Goal: Information Seeking & Learning: Learn about a topic

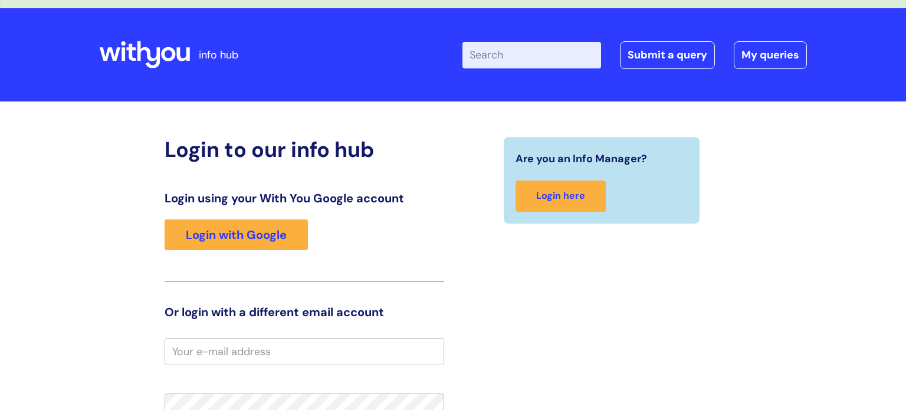
scroll to position [24, 0]
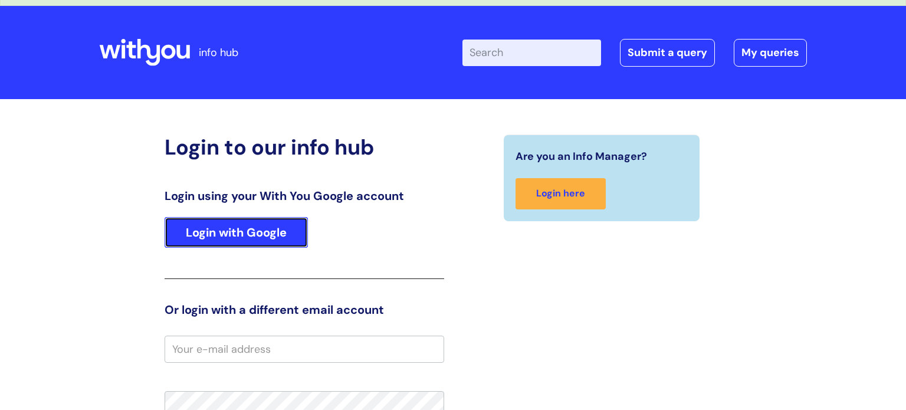
click at [272, 244] on link "Login with Google" at bounding box center [236, 232] width 143 height 31
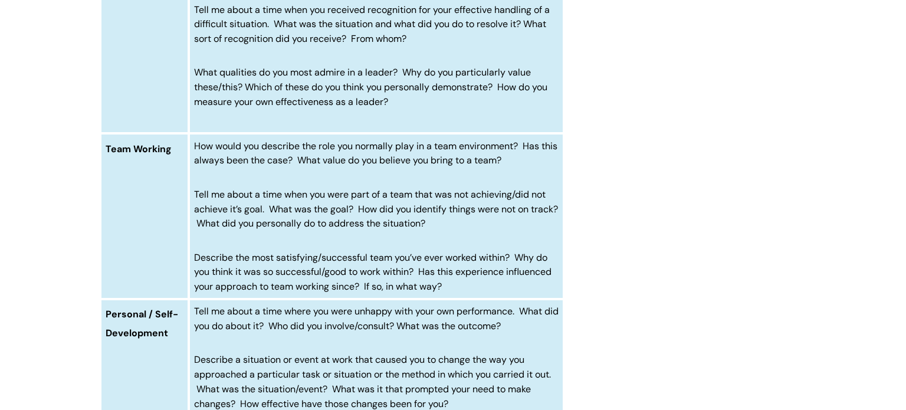
scroll to position [1062, 0]
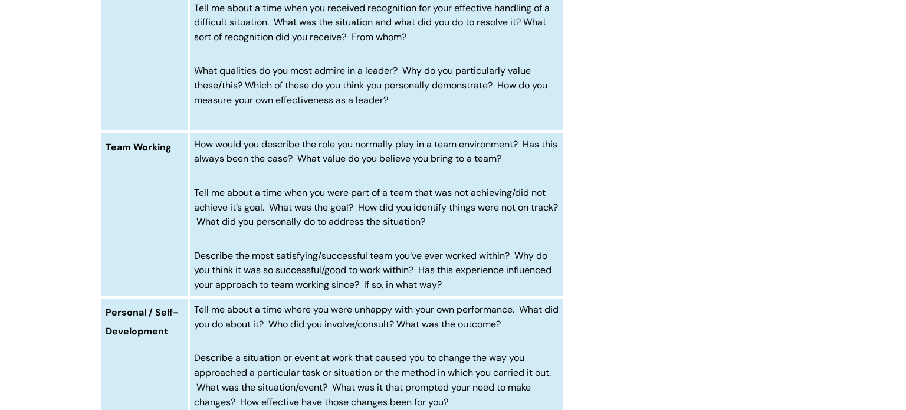
click at [237, 219] on span "Tell me about a time when you were part of a team that was not achieving/did no…" at bounding box center [376, 207] width 364 height 42
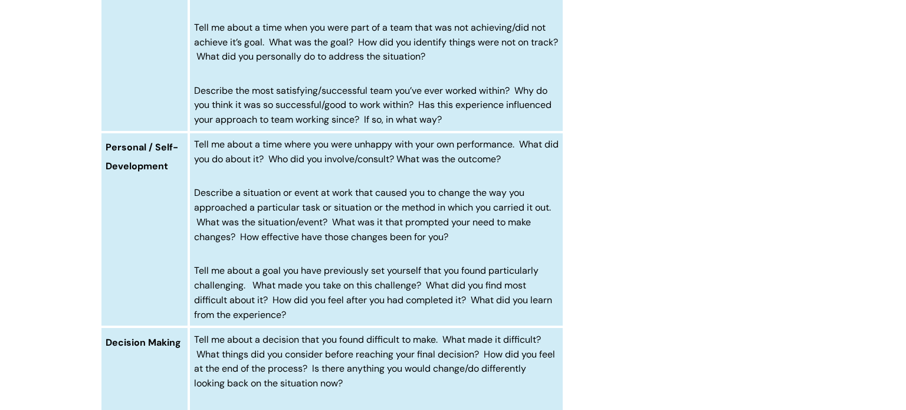
scroll to position [1251, 0]
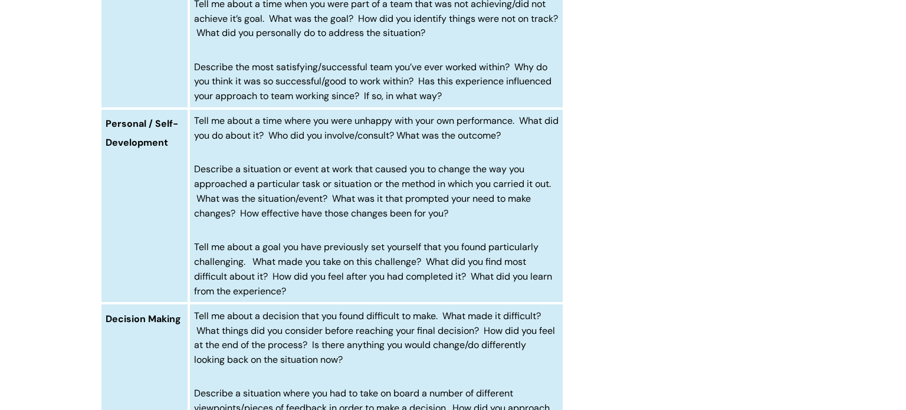
click at [274, 273] on span "Tell me about a goal you have previously set yourself that you found particular…" at bounding box center [373, 269] width 358 height 56
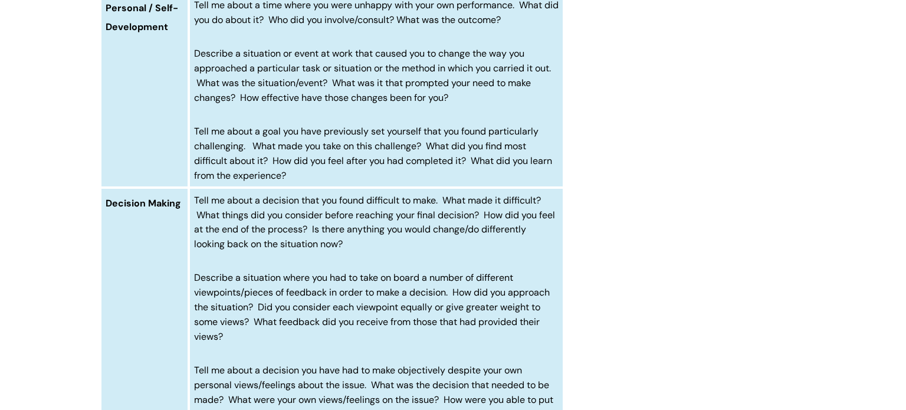
scroll to position [1369, 0]
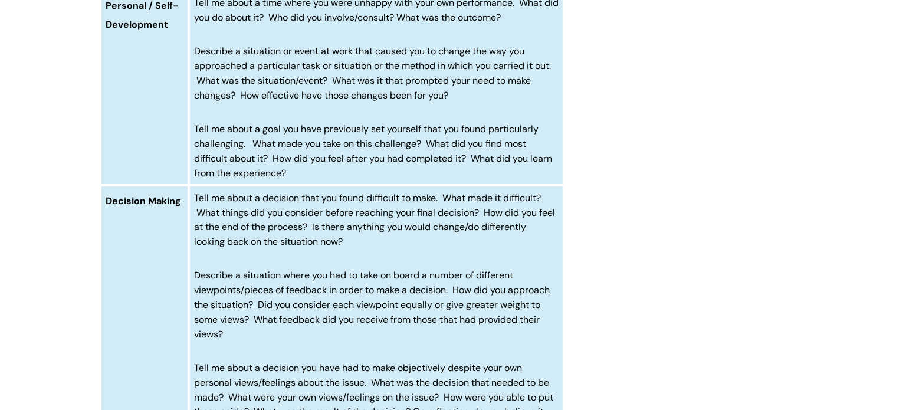
click at [201, 179] on span "Tell me about a goal you have previously set yourself that you found particular…" at bounding box center [373, 151] width 358 height 56
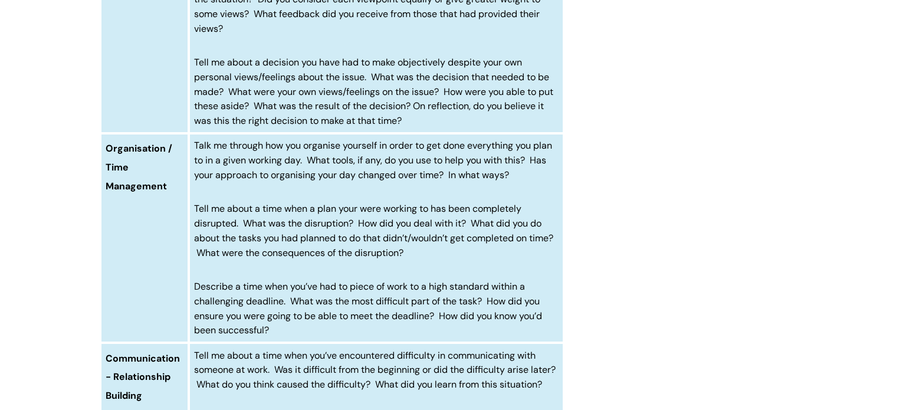
scroll to position [1675, 0]
click at [344, 288] on td "Talk me through how you organise yourself in order to get done everything you p…" at bounding box center [376, 236] width 375 height 209
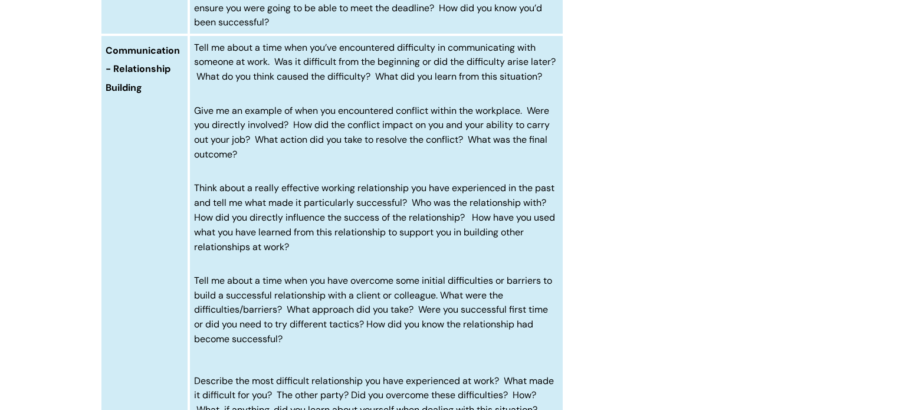
scroll to position [2006, 0]
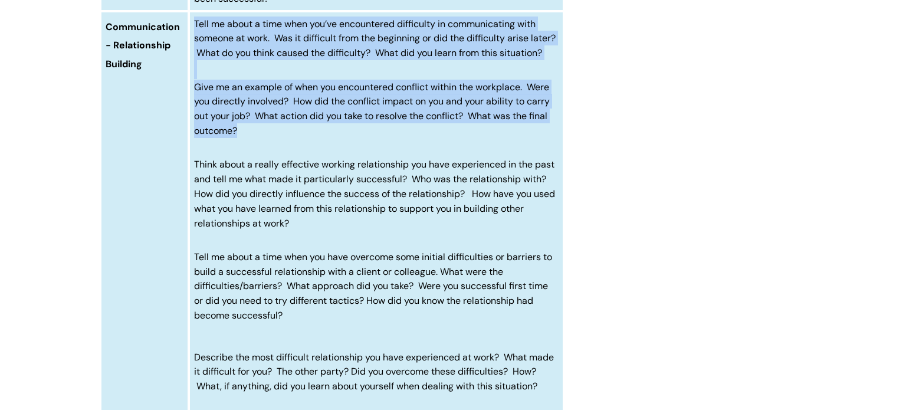
drag, startPoint x: 264, startPoint y: 168, endPoint x: 186, endPoint y: 130, distance: 87.1
click at [186, 130] on tr "Communication - Relationship Building Tell me about a time when you’ve encounte…" at bounding box center [332, 240] width 464 height 458
click at [249, 138] on p "Give me an example of when you encountered conflict within the workplace. Were …" at bounding box center [376, 109] width 365 height 58
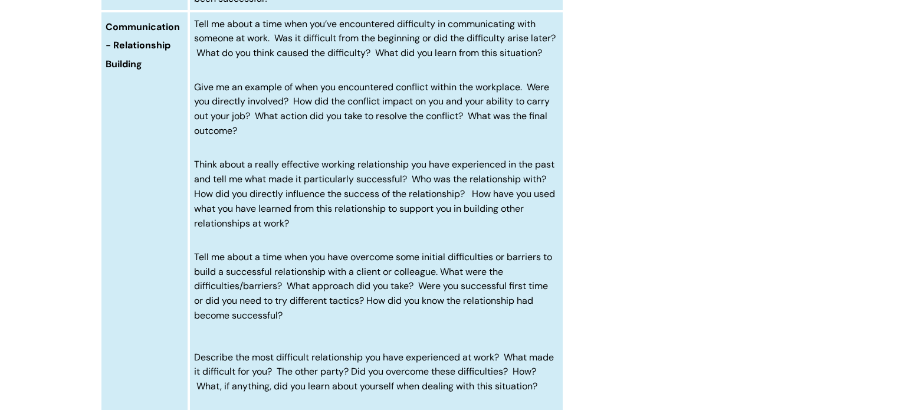
drag, startPoint x: 245, startPoint y: 167, endPoint x: 235, endPoint y: 164, distance: 10.5
click at [235, 138] on p "Give me an example of when you encountered conflict within the workplace. Were …" at bounding box center [376, 109] width 365 height 58
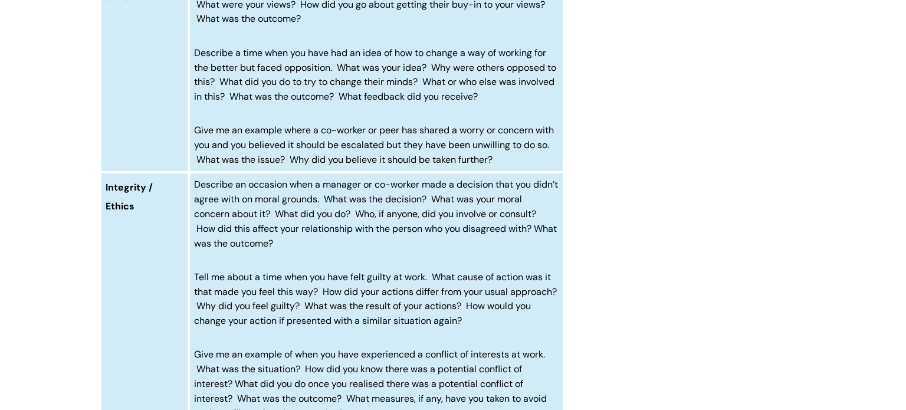
scroll to position [3634, 0]
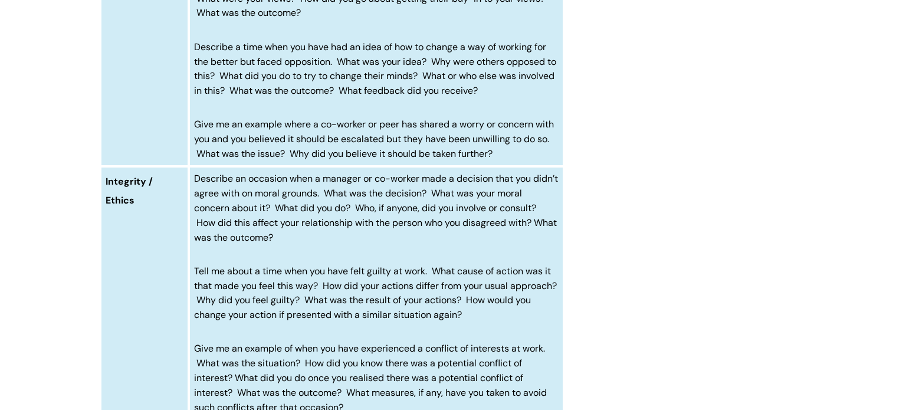
click at [316, 91] on td "Tell me about a time when you have persuaded someone with opposing views over t…" at bounding box center [376, 60] width 375 height 209
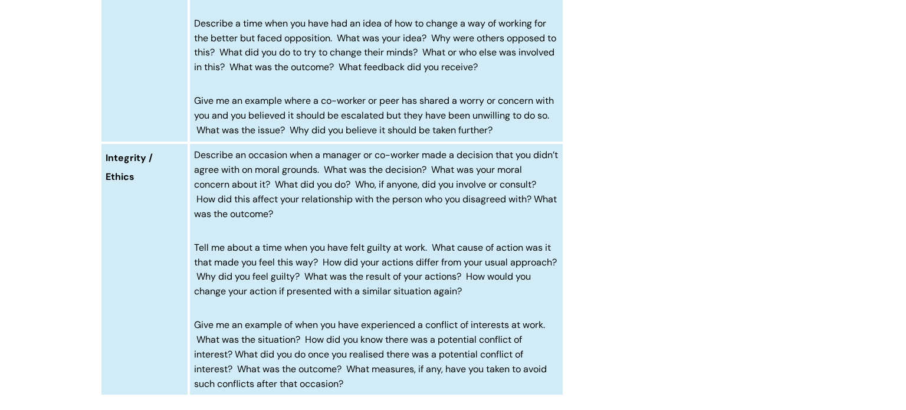
drag, startPoint x: 312, startPoint y: 58, endPoint x: 180, endPoint y: 15, distance: 139.2
click at [180, 15] on tr "Influencing Others Tell me about a time when you have persuaded someone with op…" at bounding box center [332, 37] width 464 height 209
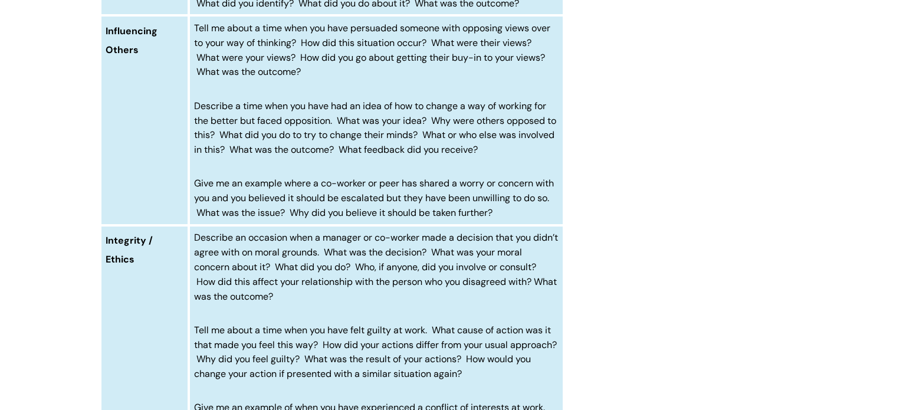
scroll to position [3573, 0]
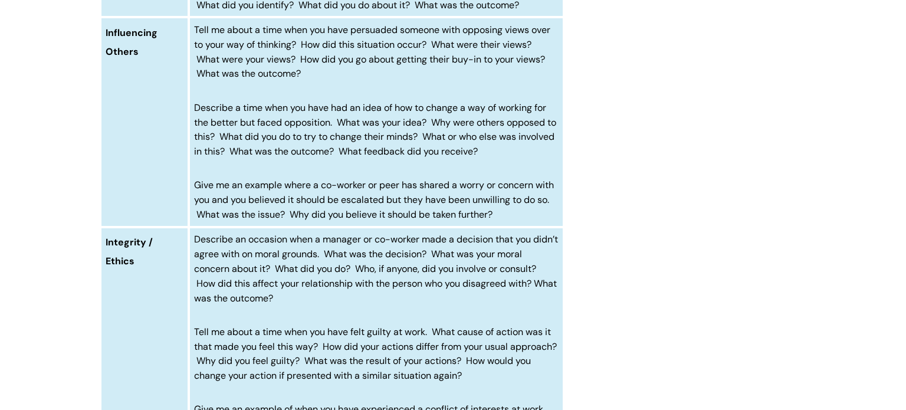
drag, startPoint x: 313, startPoint y: 44, endPoint x: 196, endPoint y: 88, distance: 124.4
click at [196, 81] on p "Tell me about a time when you have persuaded someone with opposing views over t…" at bounding box center [376, 51] width 365 height 58
click at [355, 158] on span "Describe a time when you have had an idea of how to change a way of working for…" at bounding box center [375, 129] width 362 height 56
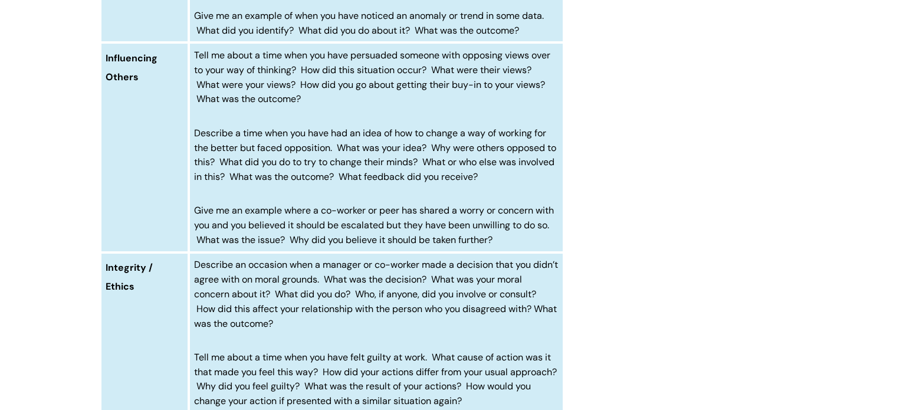
scroll to position [3526, 0]
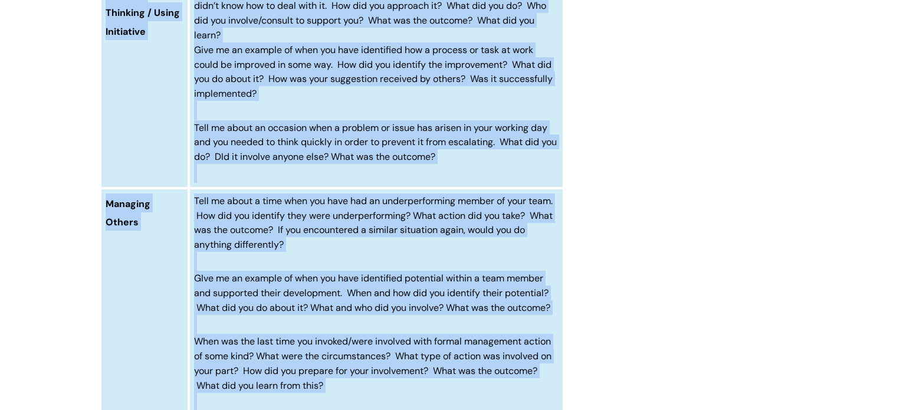
drag, startPoint x: 313, startPoint y: 65, endPoint x: 318, endPoint y: -42, distance: 107.5
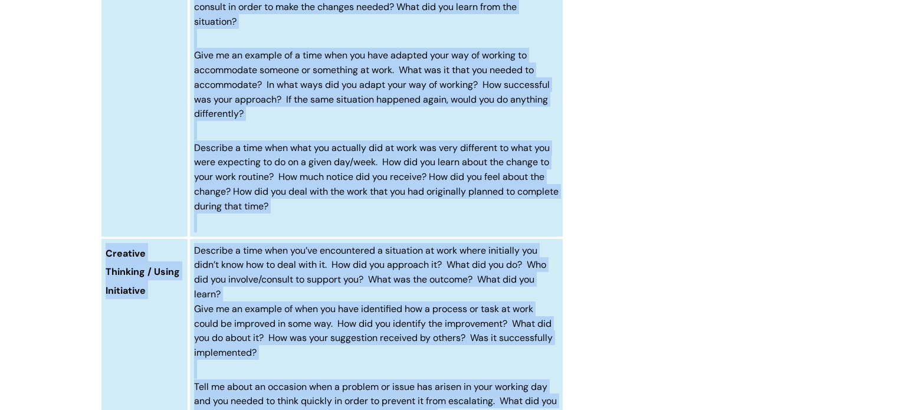
click at [322, 180] on td "Tell me about a time when you’ve had to change the way you would normally carry…" at bounding box center [376, 93] width 375 height 287
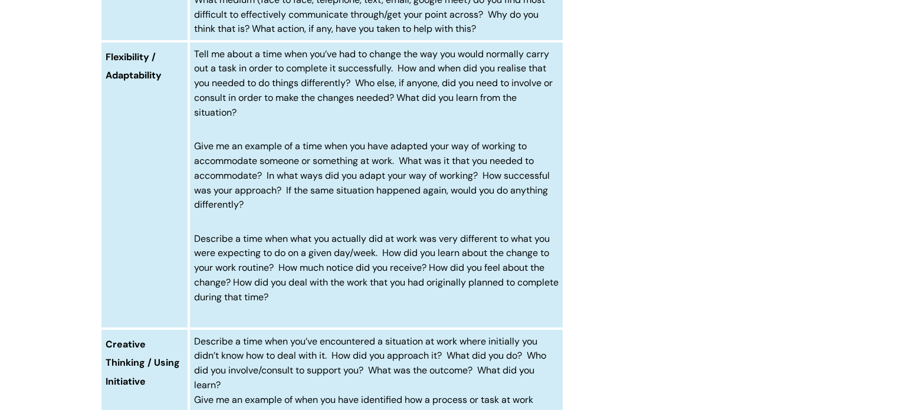
scroll to position [2431, 0]
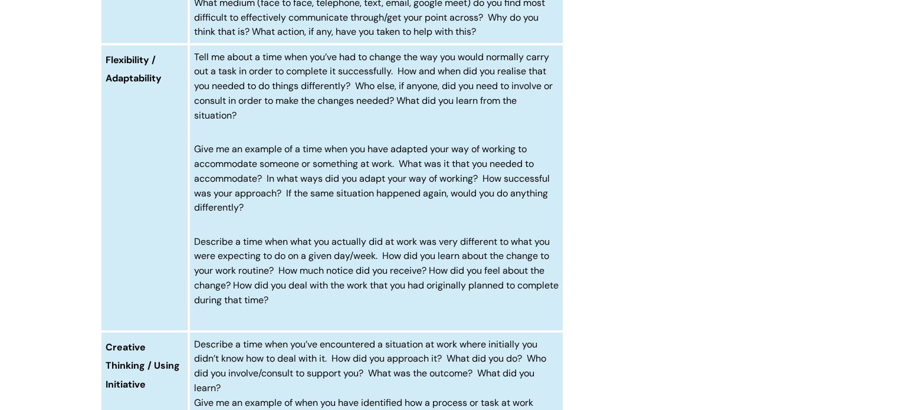
drag, startPoint x: 249, startPoint y: 159, endPoint x: 242, endPoint y: 160, distance: 6.6
click at [242, 123] on p "Tell me about a time when you’ve had to change the way you would normally carry…" at bounding box center [376, 86] width 365 height 73
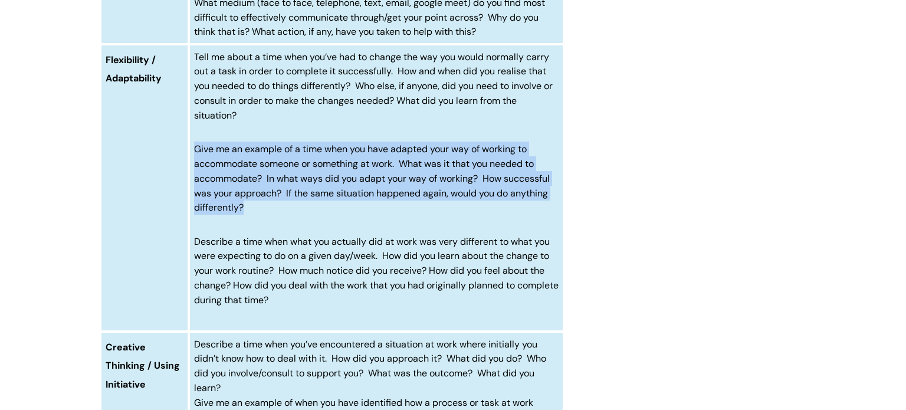
drag, startPoint x: 254, startPoint y: 251, endPoint x: 192, endPoint y: 192, distance: 85.5
click at [192, 192] on td "Tell me about a time when you’ve had to change the way you would normally carry…" at bounding box center [376, 187] width 375 height 287
copy span "Give me an example of a time when you have adapted your way of working to accom…"
click at [272, 306] on span "Describe a time when what you actually did at work was very different to what y…" at bounding box center [376, 270] width 365 height 71
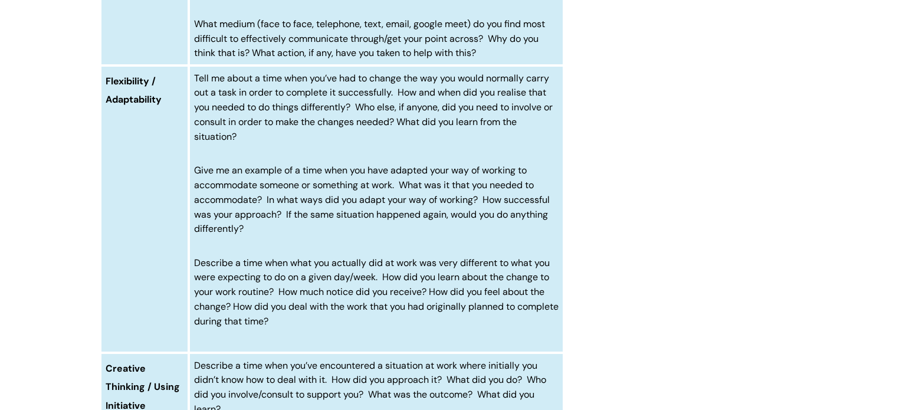
scroll to position [2408, 0]
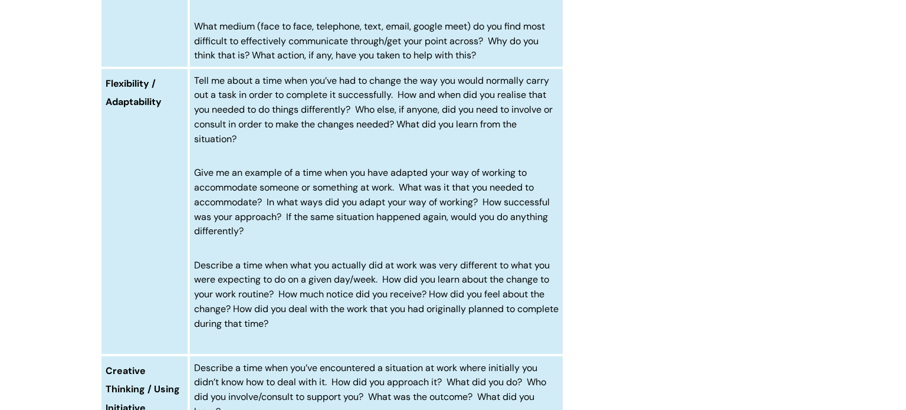
click at [237, 126] on span "Tell me about a time when you’ve had to change the way you would normally carry…" at bounding box center [373, 109] width 359 height 71
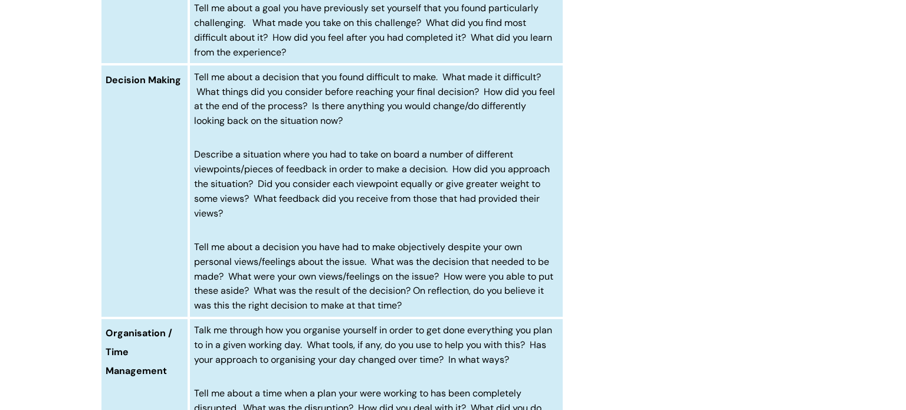
scroll to position [1464, 0]
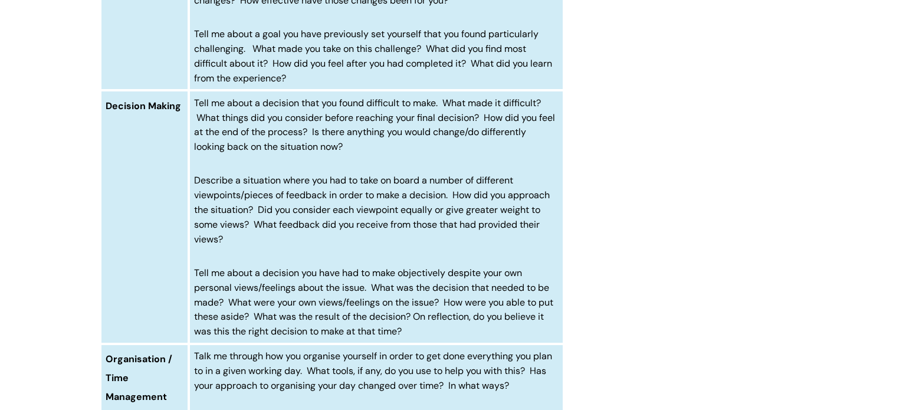
click at [304, 153] on span "Tell me about a decision that you found difficult to make. What made it difficu…" at bounding box center [374, 125] width 361 height 56
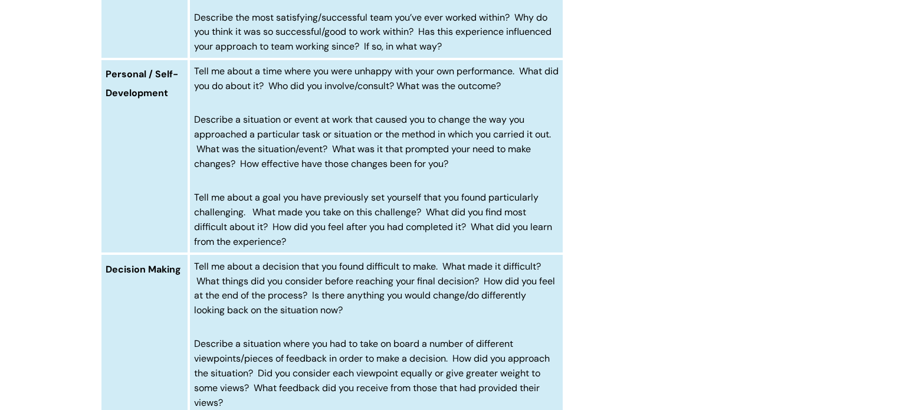
scroll to position [1251, 0]
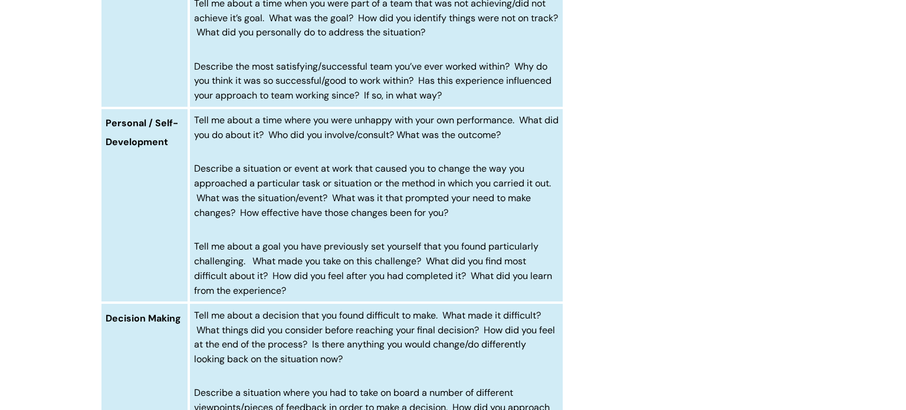
click at [220, 141] on span "Tell me about a time where you were unhappy with your own performance. What did…" at bounding box center [376, 127] width 365 height 27
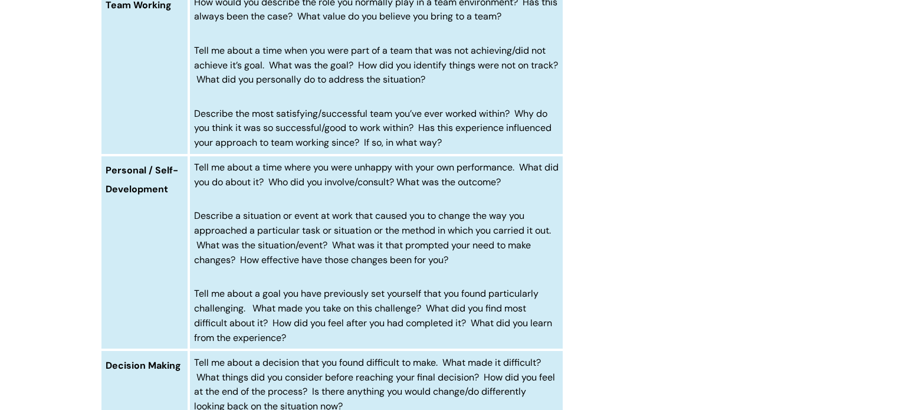
scroll to position [1180, 0]
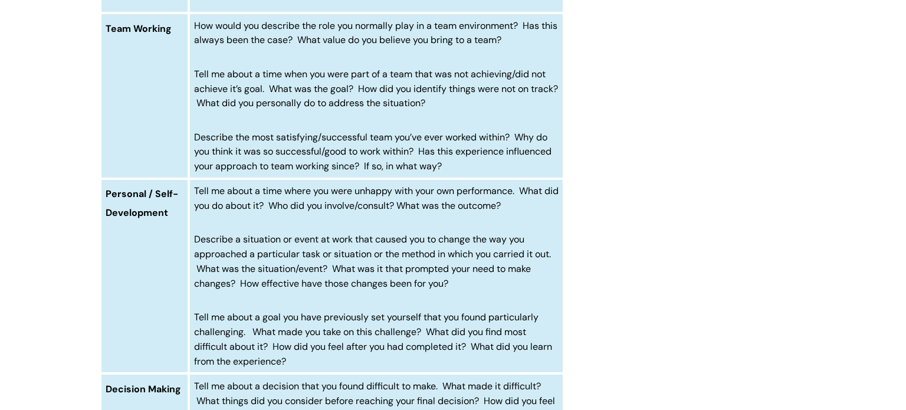
click at [255, 243] on td "Tell me about a time where you were unhappy with your own performance. What did…" at bounding box center [376, 276] width 375 height 195
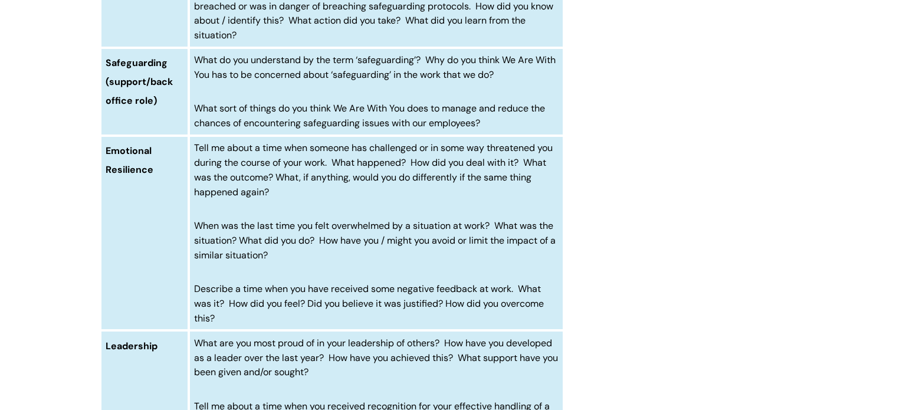
scroll to position [661, 0]
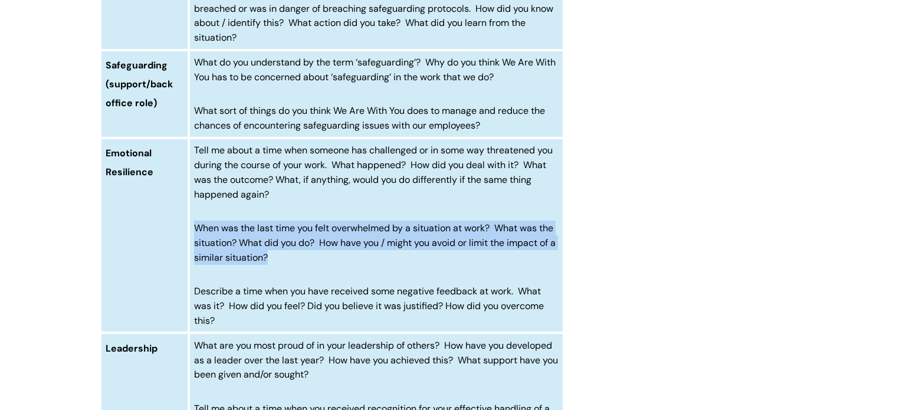
drag, startPoint x: 278, startPoint y: 257, endPoint x: 192, endPoint y: 229, distance: 91.0
click at [192, 229] on td "Tell me about a time when someone has challenged or in some way threatened you …" at bounding box center [376, 235] width 375 height 195
copy span "When was the last time you felt overwhelmed by a situation at work? What was th…"
click at [299, 114] on span "What sort of things do you think We Are With You does to manage and reduce the …" at bounding box center [369, 117] width 351 height 27
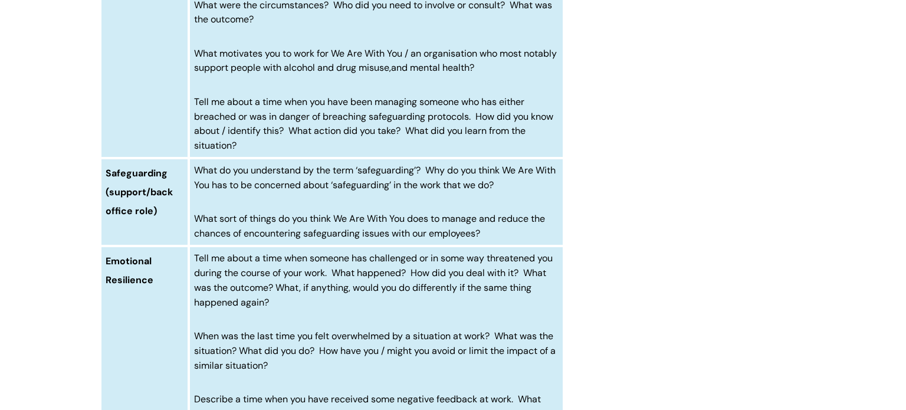
scroll to position [520, 0]
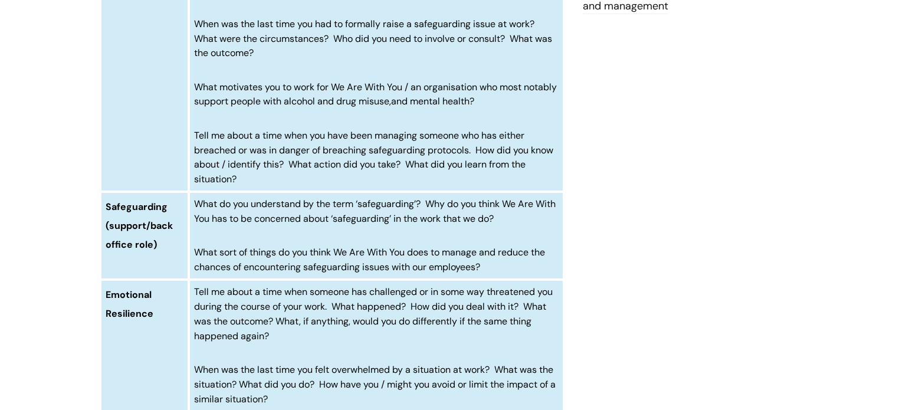
click at [404, 221] on span "What do you understand by the term ‘safeguarding’? Why do you think We Are With…" at bounding box center [375, 211] width 362 height 27
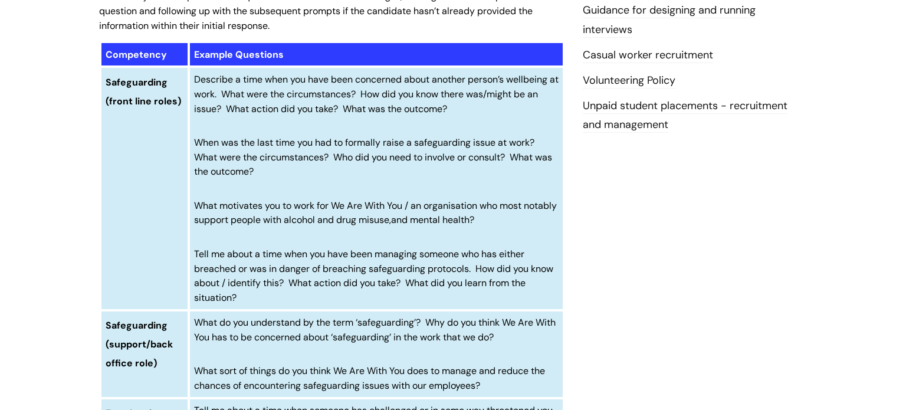
scroll to position [402, 0]
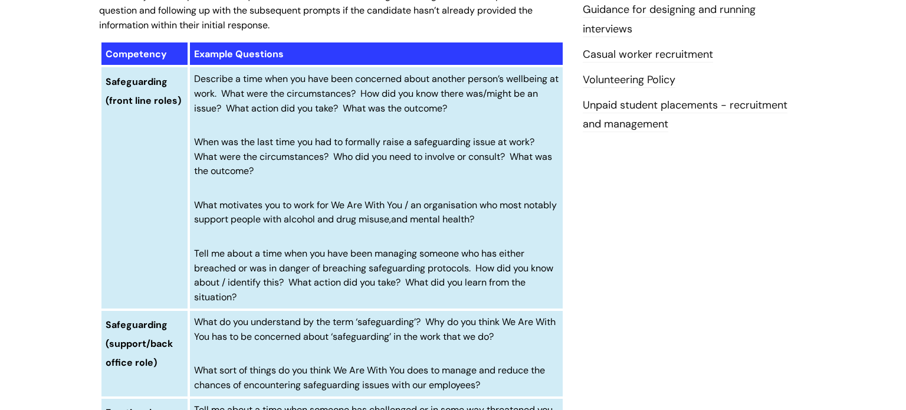
click at [407, 185] on td "Describe a time when you have been concerned about another person’s wellbeing a…" at bounding box center [376, 187] width 375 height 243
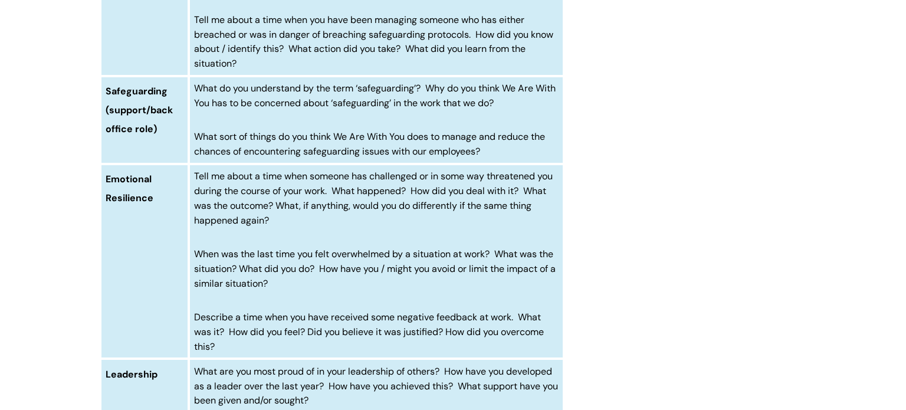
scroll to position [638, 0]
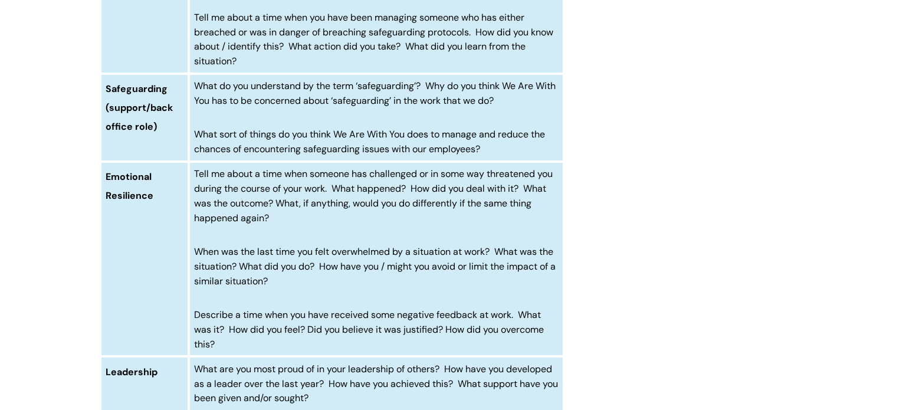
click at [325, 272] on span "When was the last time you felt overwhelmed by a situation at work? What was th…" at bounding box center [375, 266] width 362 height 42
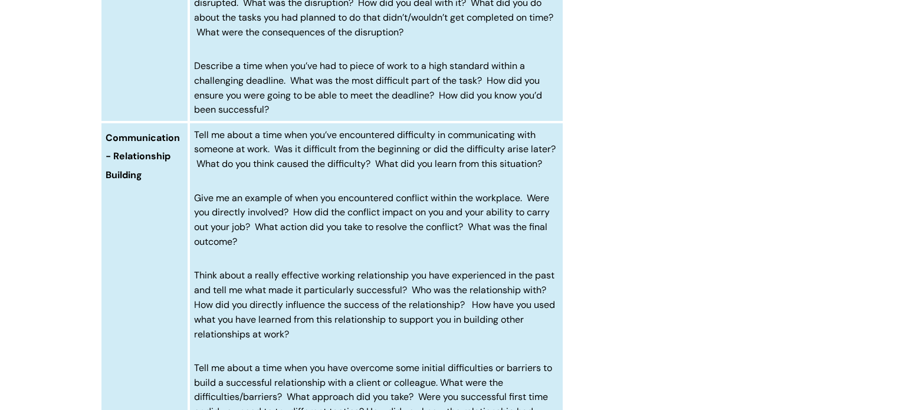
scroll to position [1912, 0]
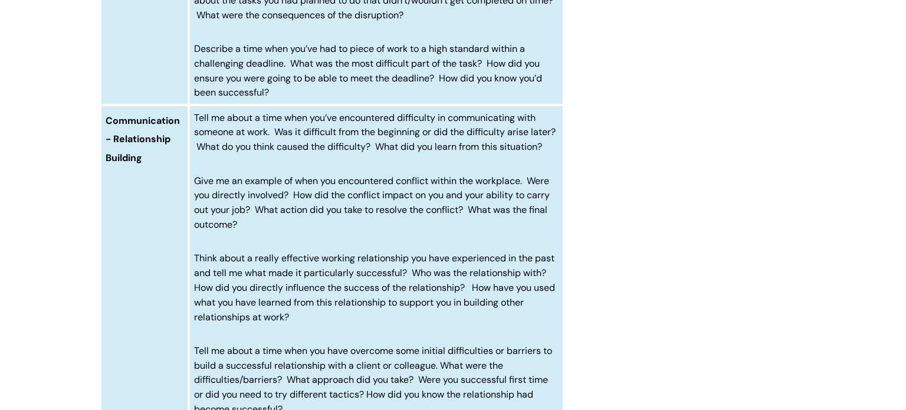
drag, startPoint x: 256, startPoint y: 273, endPoint x: 191, endPoint y: 219, distance: 84.3
click at [191, 219] on td "Tell me about a time when you’ve encountered difficulty in communicating with s…" at bounding box center [376, 334] width 375 height 458
copy span
click at [215, 232] on p "Give me an example of when you encountered conflict within the workplace. Were …" at bounding box center [376, 202] width 365 height 58
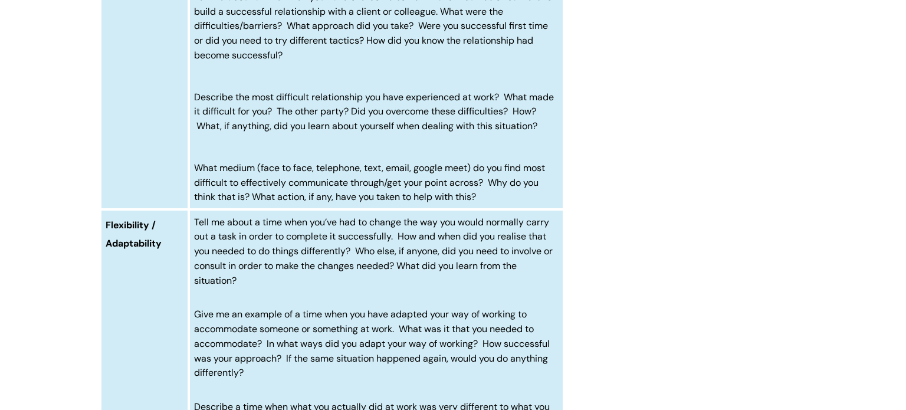
scroll to position [2290, 0]
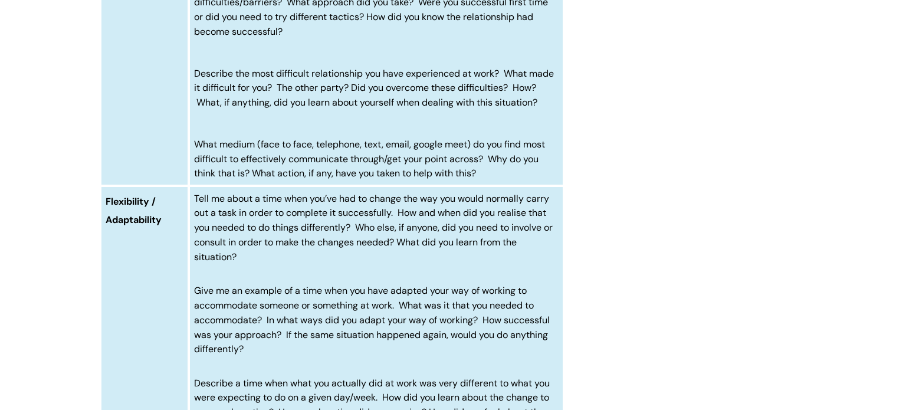
click at [359, 248] on p "Tell me about a time when you’ve had to change the way you would normally carry…" at bounding box center [376, 227] width 365 height 73
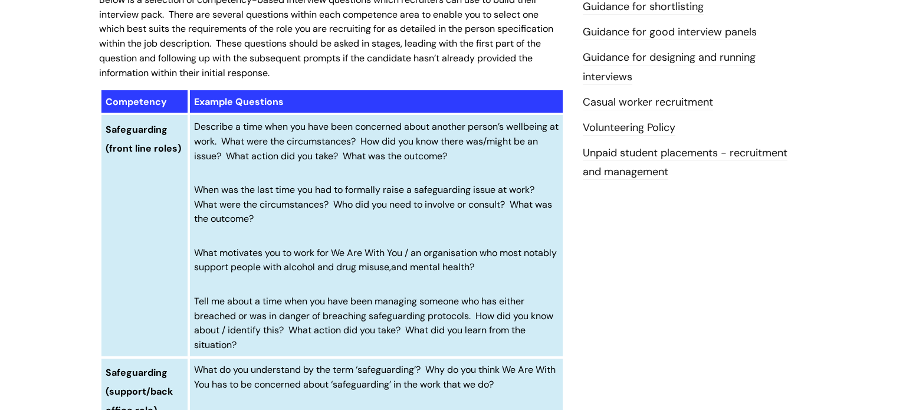
scroll to position [355, 0]
